Goal: Find specific page/section: Find specific page/section

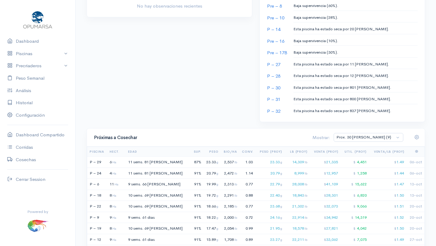
scroll to position [309, 0]
click at [21, 103] on link "Historial" at bounding box center [37, 103] width 75 height 12
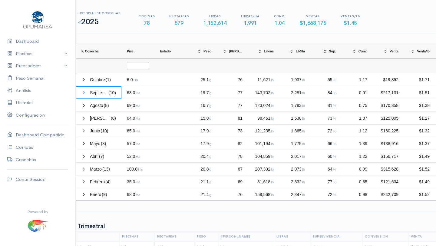
click at [83, 92] on span "Press SPACE to select this row." at bounding box center [84, 92] width 5 height 5
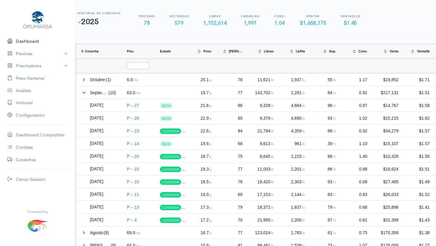
click at [27, 42] on link "Dashboard" at bounding box center [37, 41] width 75 height 12
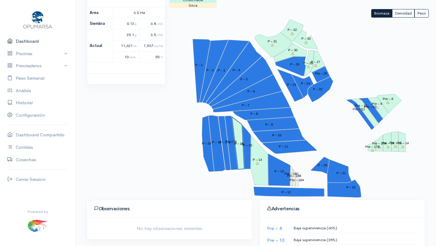
scroll to position [88, 0]
